Goal: Information Seeking & Learning: Check status

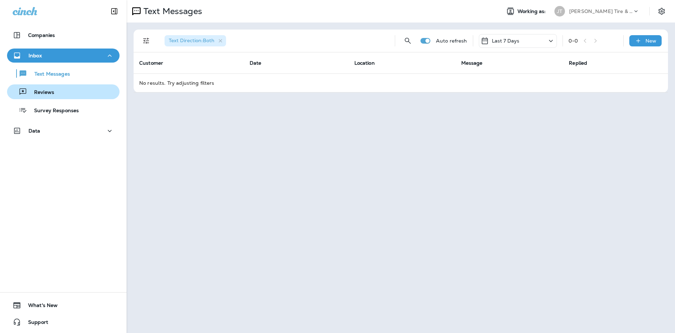
click at [35, 92] on p "Reviews" at bounding box center [40, 92] width 27 height 7
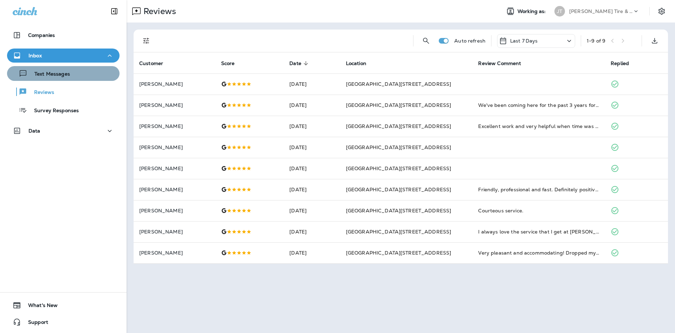
click at [54, 77] on p "Text Messages" at bounding box center [48, 74] width 43 height 7
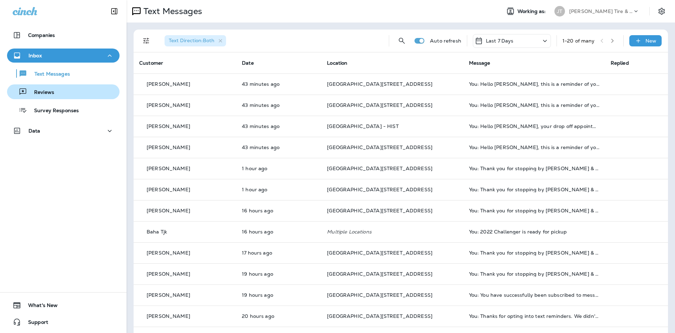
click at [64, 95] on div "Reviews" at bounding box center [63, 92] width 107 height 11
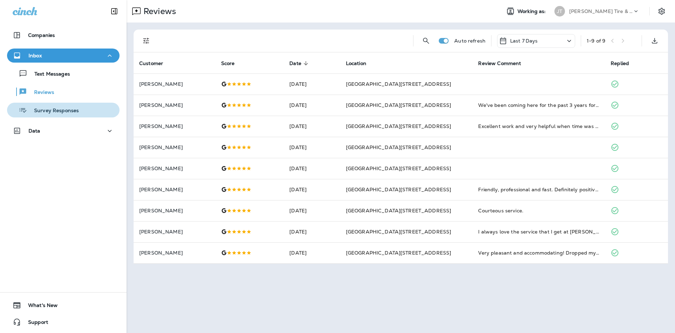
click at [7, 103] on button "Survey Responses" at bounding box center [63, 110] width 113 height 15
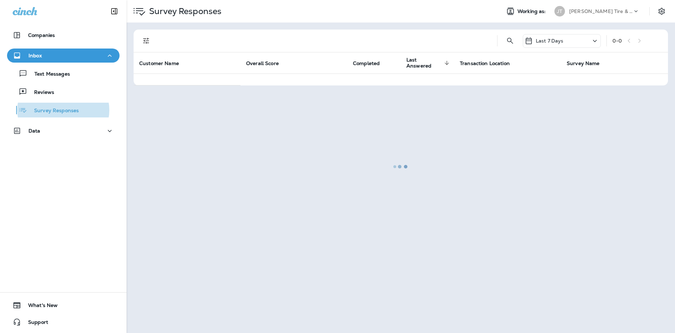
click at [7, 103] on button "Survey Responses" at bounding box center [63, 110] width 113 height 15
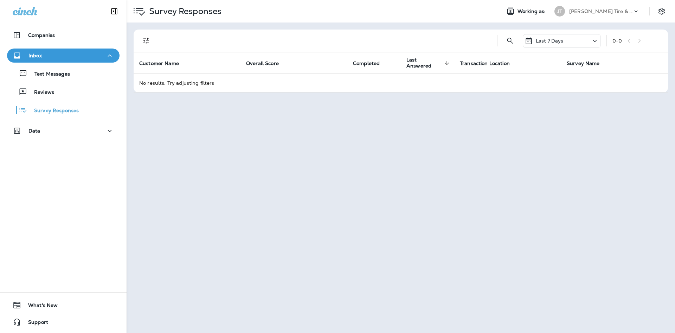
click at [81, 101] on div "Text Messages Reviews Survey Responses" at bounding box center [63, 90] width 113 height 55
click at [79, 99] on div "Text Messages Reviews Survey Responses" at bounding box center [63, 90] width 113 height 55
click at [77, 97] on div "Reviews" at bounding box center [63, 92] width 107 height 11
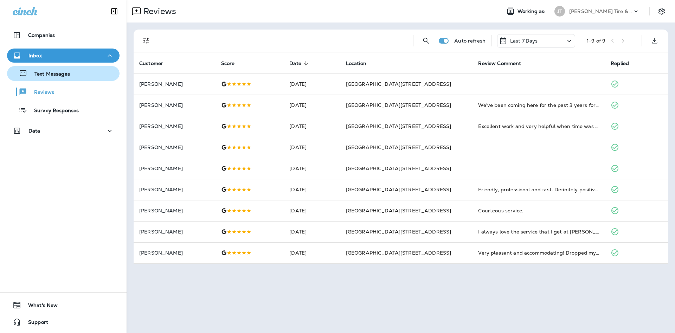
click at [79, 74] on div "Text Messages" at bounding box center [63, 73] width 107 height 11
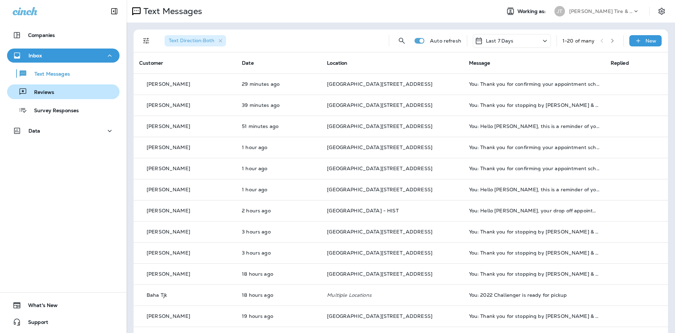
click at [95, 89] on div "Reviews" at bounding box center [63, 92] width 107 height 11
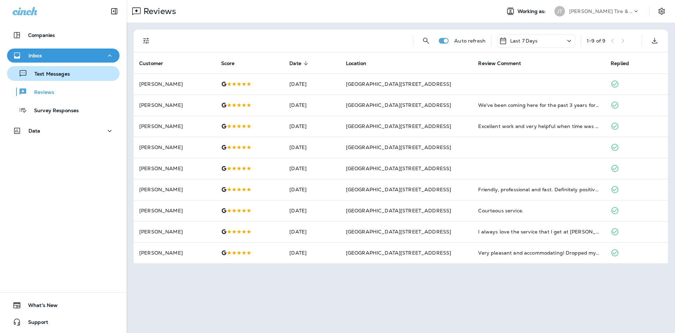
click at [101, 79] on button "Text Messages" at bounding box center [63, 73] width 113 height 15
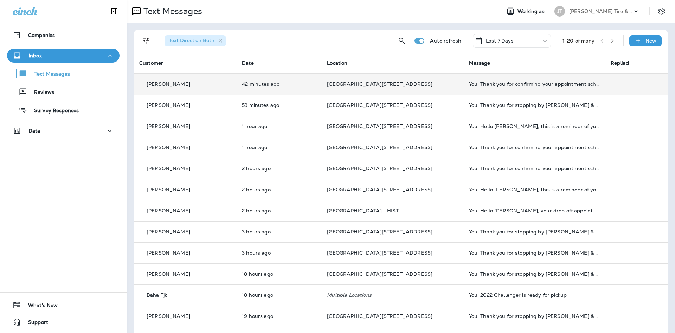
click at [169, 74] on td "[PERSON_NAME]" at bounding box center [185, 84] width 103 height 21
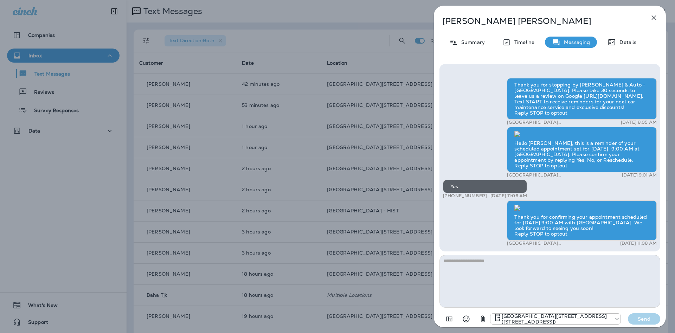
click at [652, 19] on icon "button" at bounding box center [654, 17] width 8 height 8
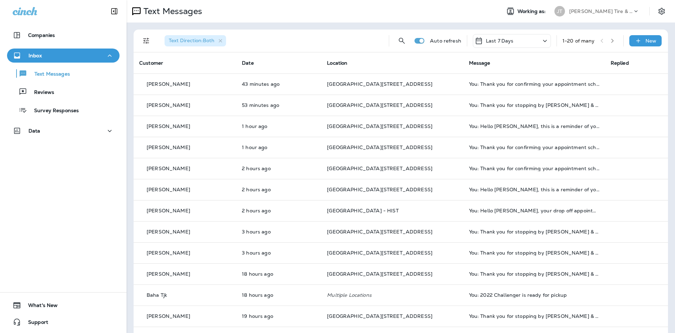
click at [88, 97] on button "Reviews" at bounding box center [63, 91] width 113 height 15
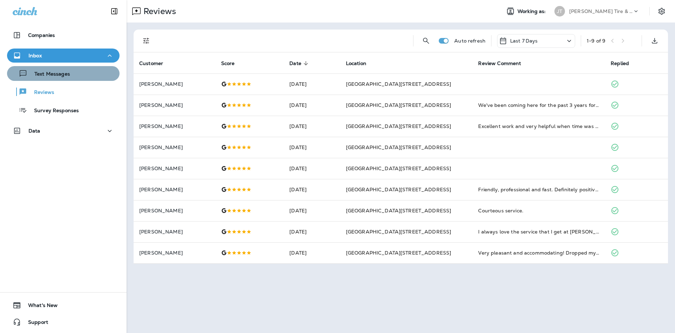
click at [81, 79] on button "Text Messages" at bounding box center [63, 73] width 113 height 15
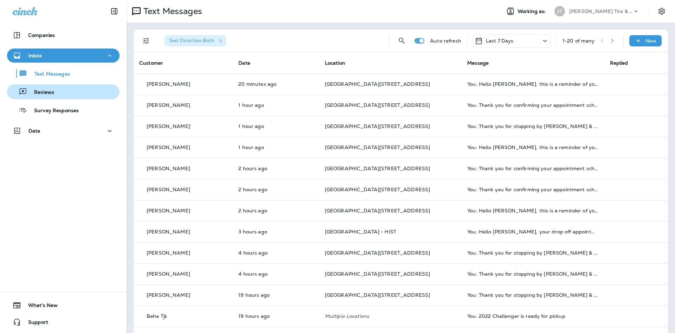
click at [91, 98] on button "Reviews" at bounding box center [63, 91] width 113 height 15
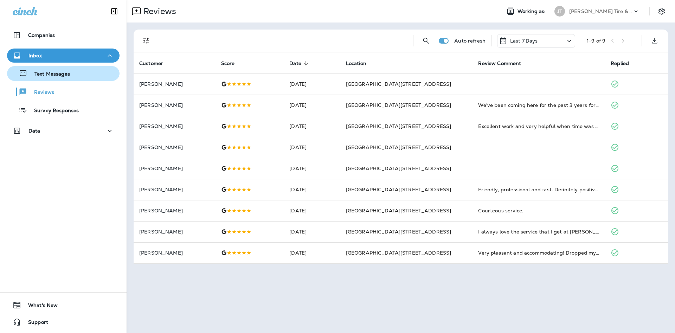
click at [64, 77] on p "Text Messages" at bounding box center [48, 74] width 43 height 7
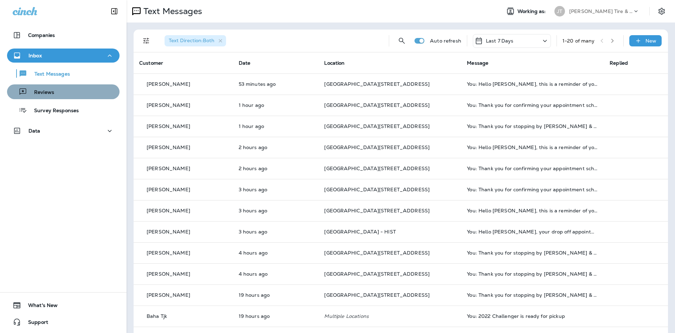
click at [99, 94] on div "Reviews" at bounding box center [63, 92] width 107 height 11
